Goal: Entertainment & Leisure: Consume media (video, audio)

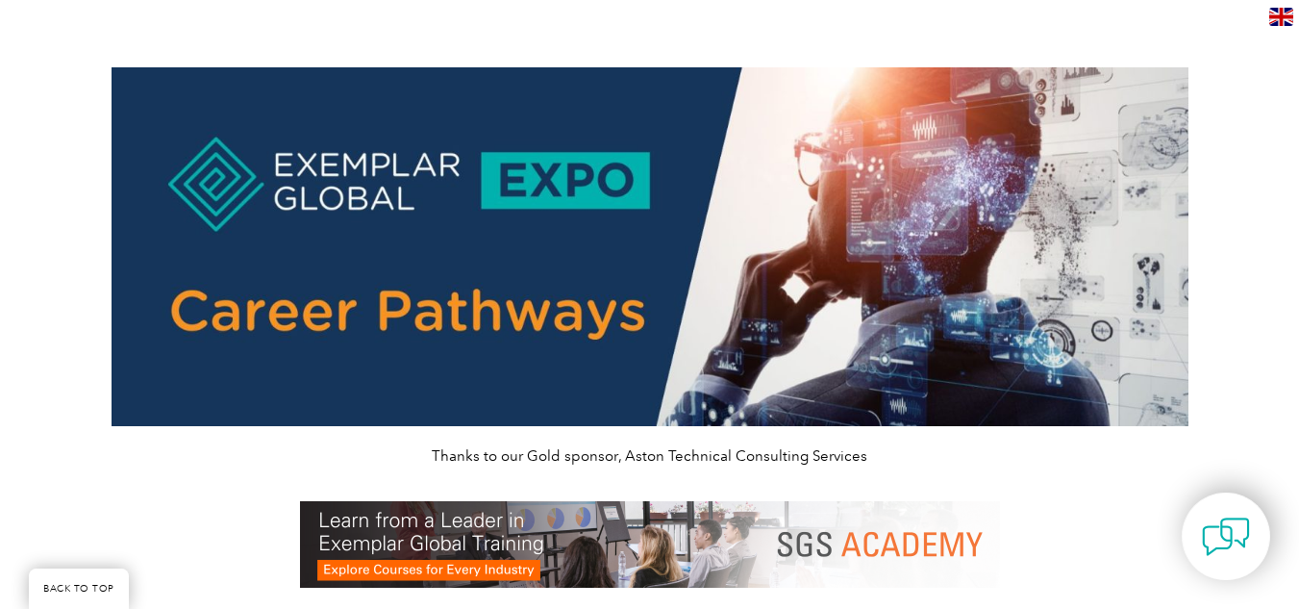
scroll to position [764, 0]
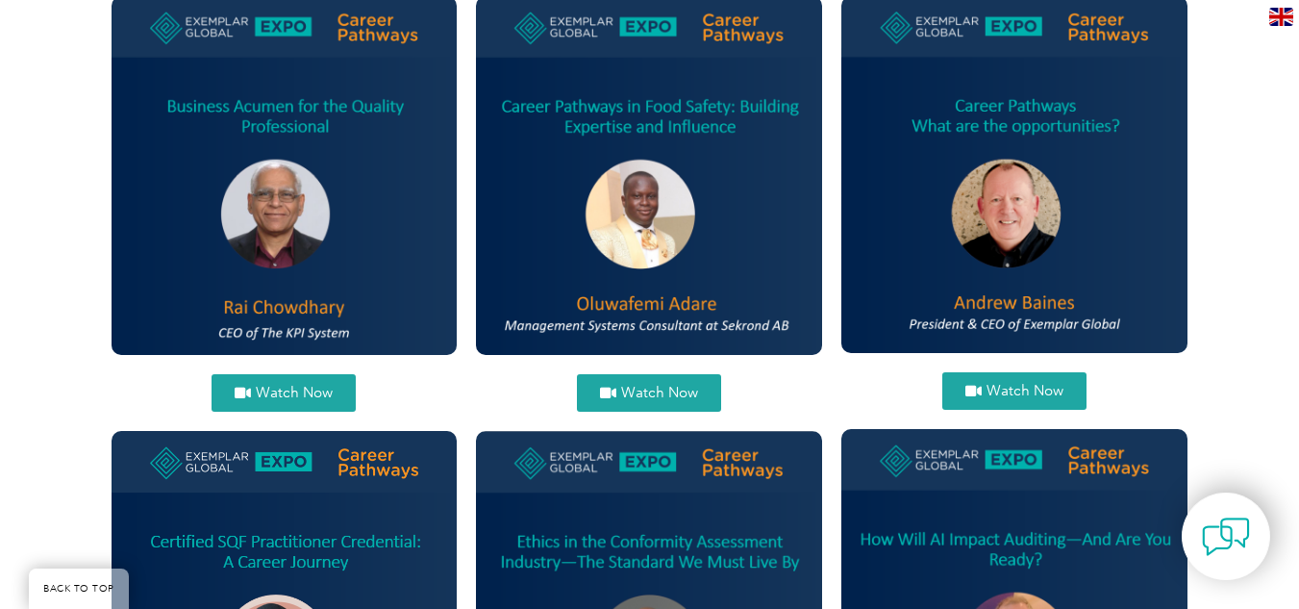
click at [661, 378] on link "Watch Now" at bounding box center [649, 392] width 144 height 37
click at [1000, 384] on span "Watch Now" at bounding box center [1025, 391] width 77 height 14
